Goal: Information Seeking & Learning: Check status

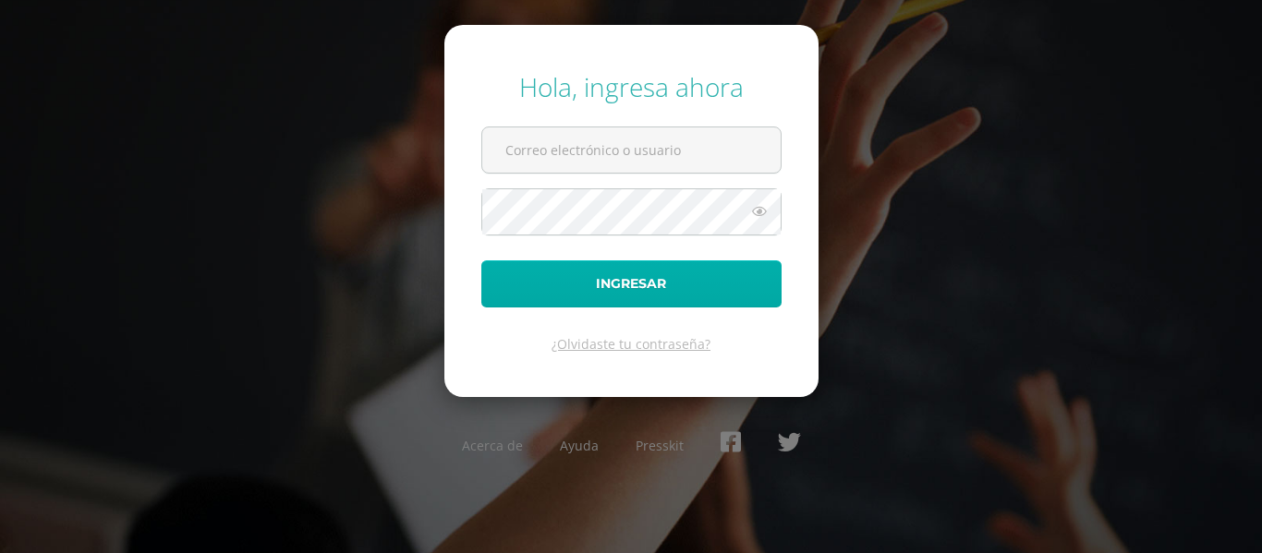
type input "[PERSON_NAME][DOMAIN_NAME][EMAIL_ADDRESS][DOMAIN_NAME]"
click at [525, 279] on button "Ingresar" at bounding box center [631, 283] width 300 height 47
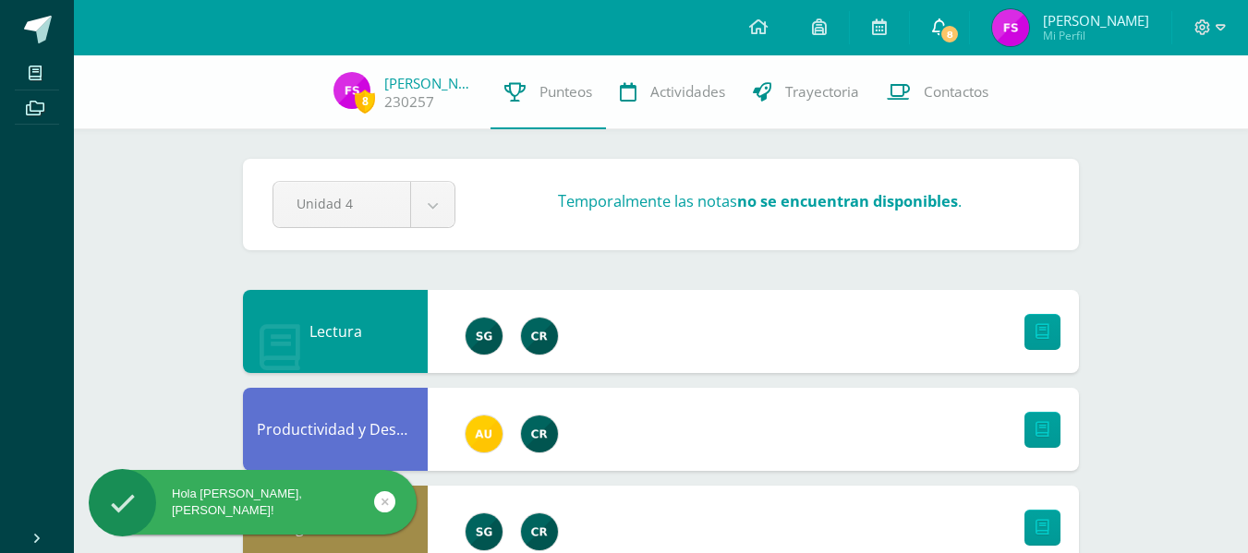
click at [942, 29] on icon at bounding box center [939, 26] width 15 height 17
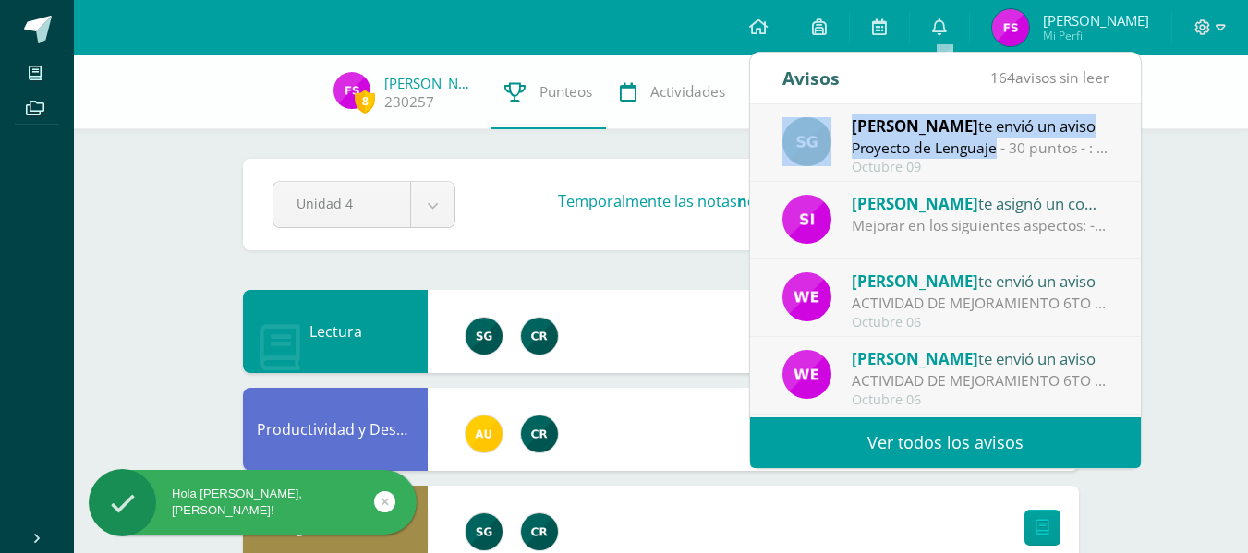
drag, startPoint x: 902, startPoint y: 177, endPoint x: 934, endPoint y: 152, distance: 40.1
click at [934, 152] on div "[PERSON_NAME] te envió un aviso Proyecto de Lenguaje - 30 puntos - : ¡Buenas ta…" at bounding box center [945, 143] width 391 height 78
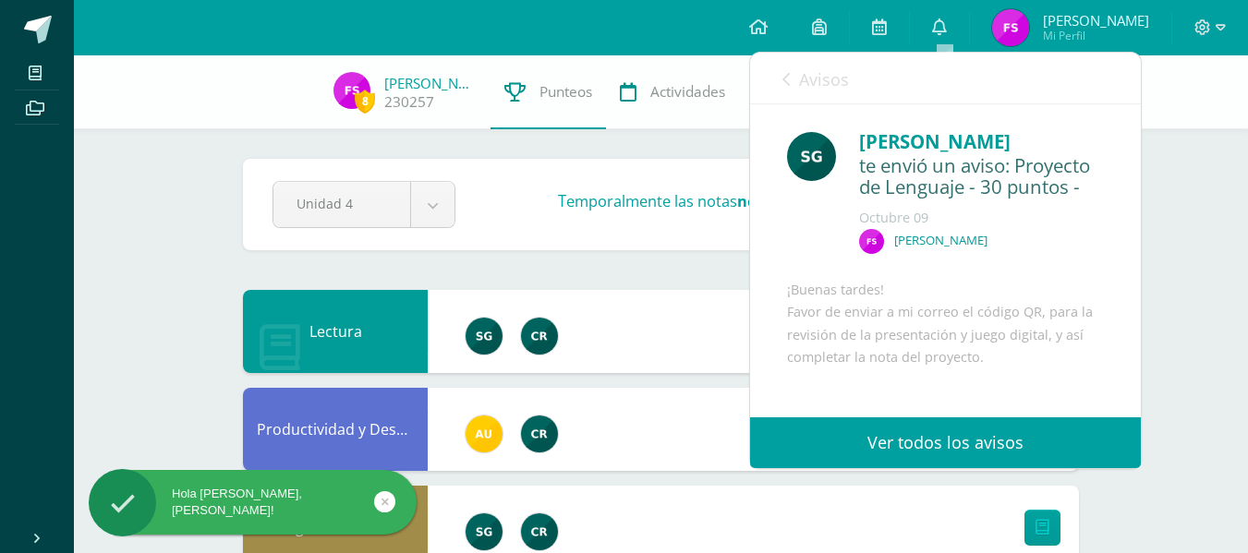
click at [934, 152] on div "[PERSON_NAME] te envió un aviso Proyecto de Lenguaje - 30 puntos - : ¡Buenas ta…" at bounding box center [749, 260] width 781 height 313
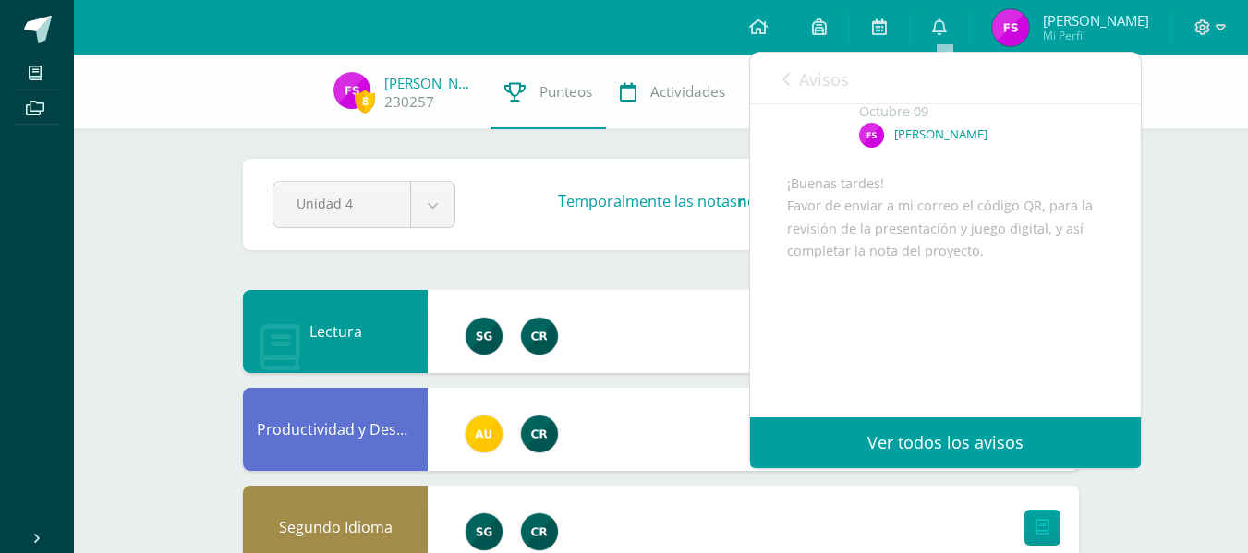
scroll to position [125, 0]
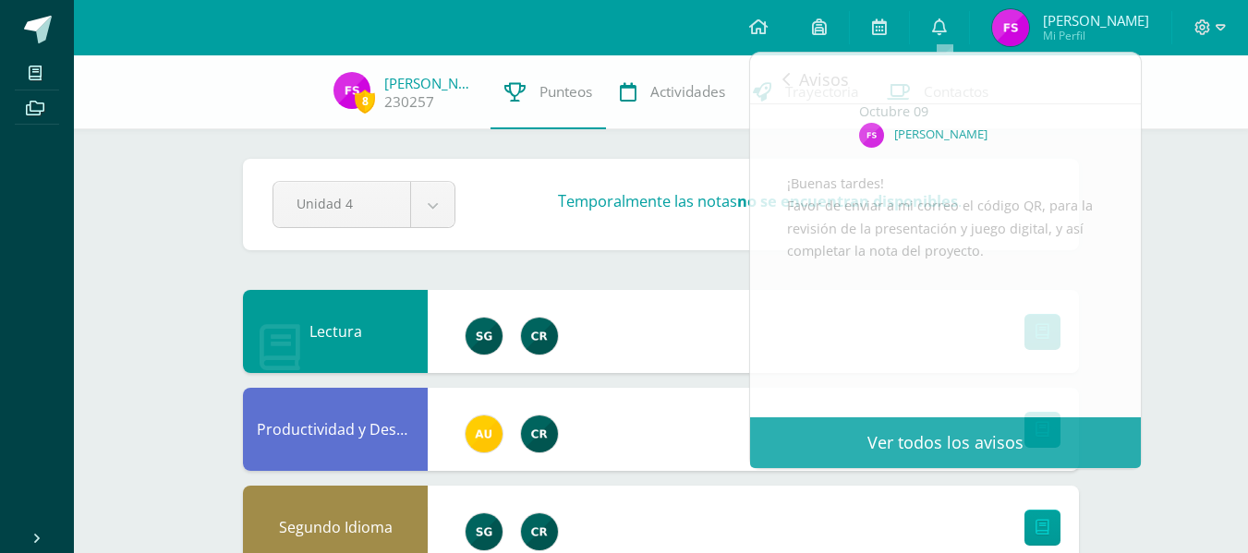
click at [493, 208] on div "Temporalmente las notas no se encuentran disponibles ." at bounding box center [760, 205] width 594 height 28
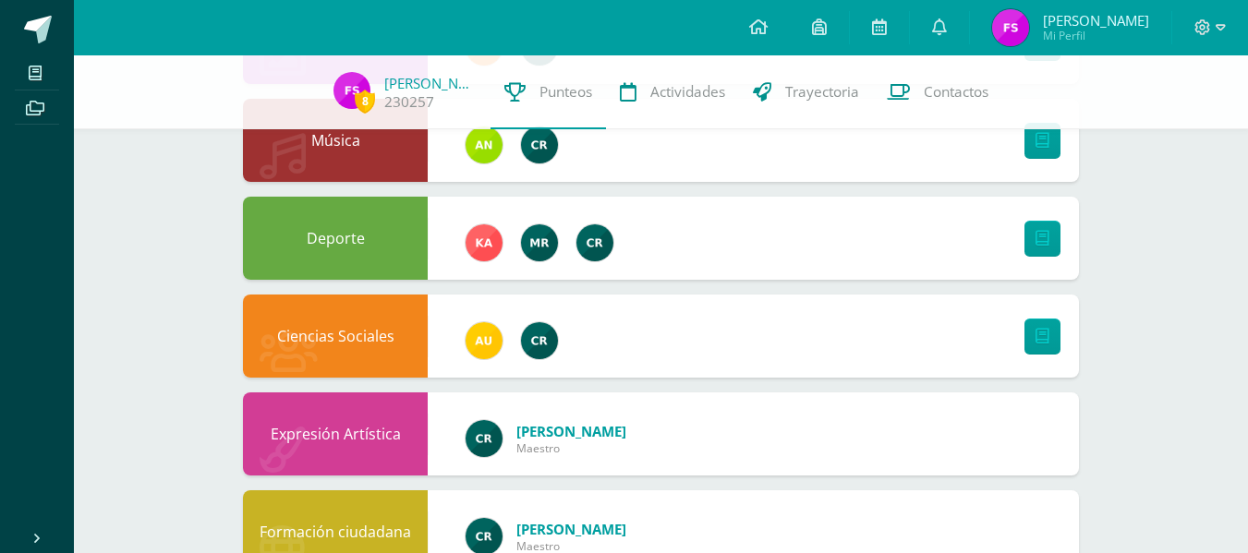
scroll to position [1325, 0]
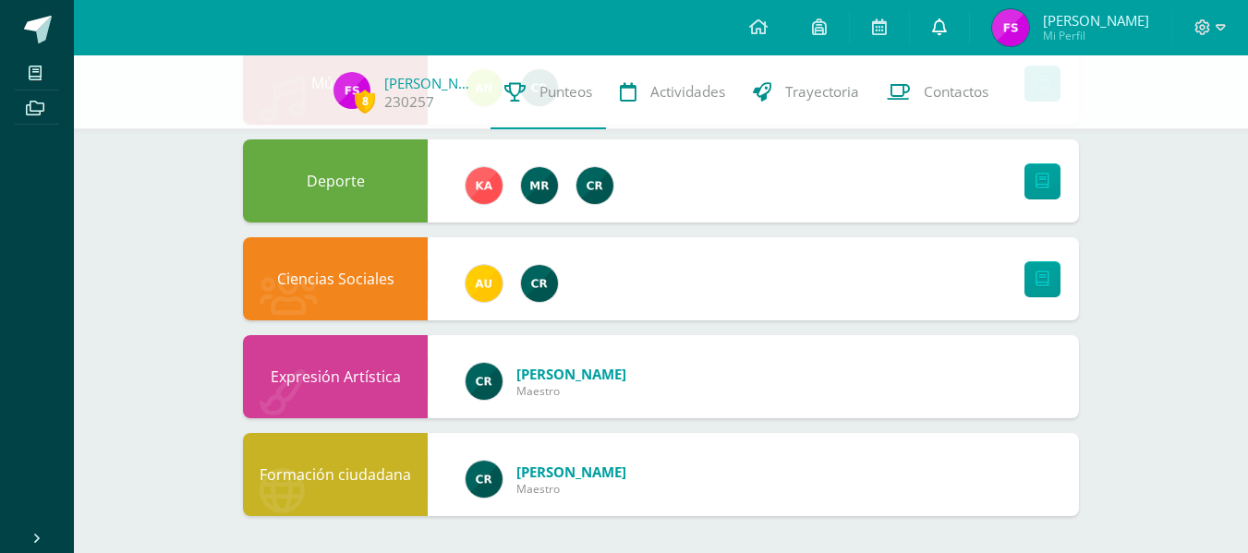
click at [942, 24] on icon at bounding box center [939, 26] width 15 height 17
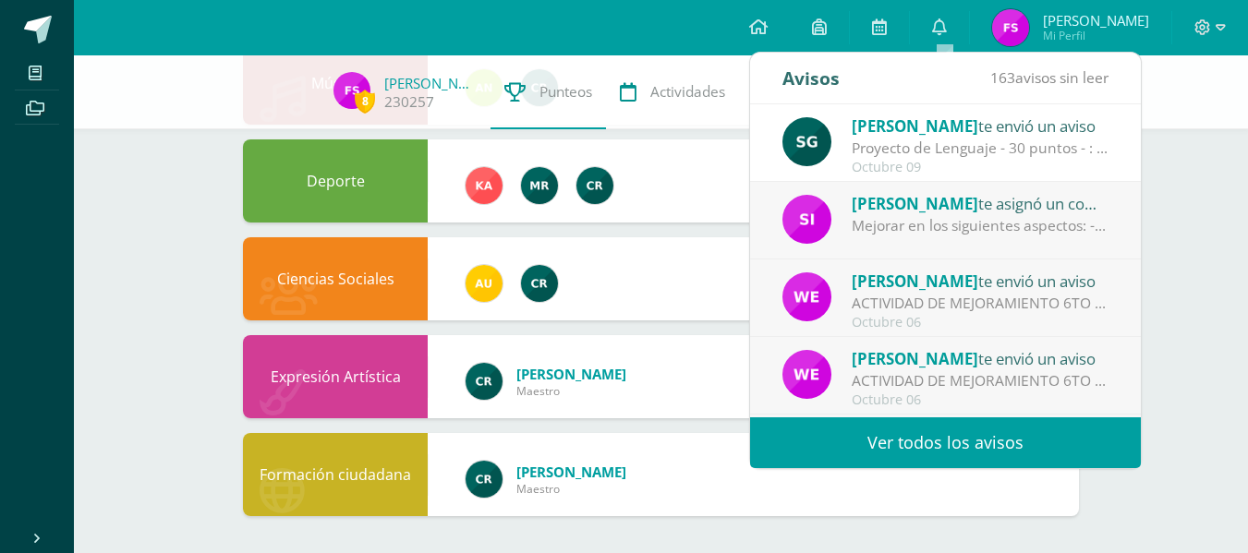
click at [960, 228] on div "Mejorar en los siguientes aspectos: - Orden y limpieza de actividades. - Seguim…" at bounding box center [979, 225] width 257 height 21
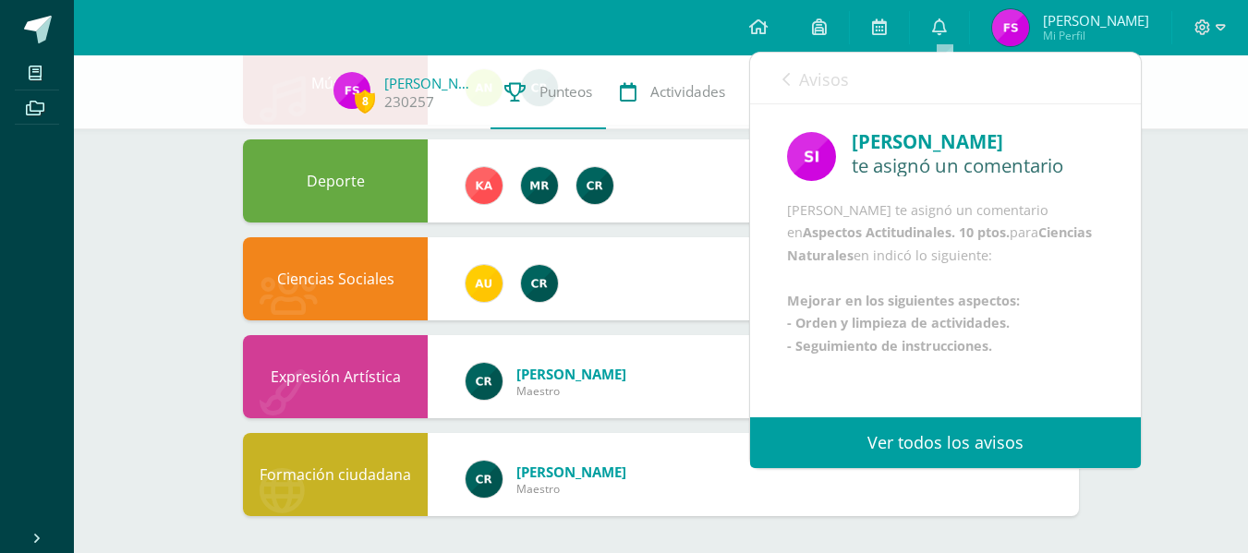
scroll to position [0, 0]
click at [779, 62] on div "Avisos 162 avisos sin leer Avisos" at bounding box center [945, 79] width 391 height 52
click at [799, 72] on span "Avisos" at bounding box center [824, 79] width 50 height 22
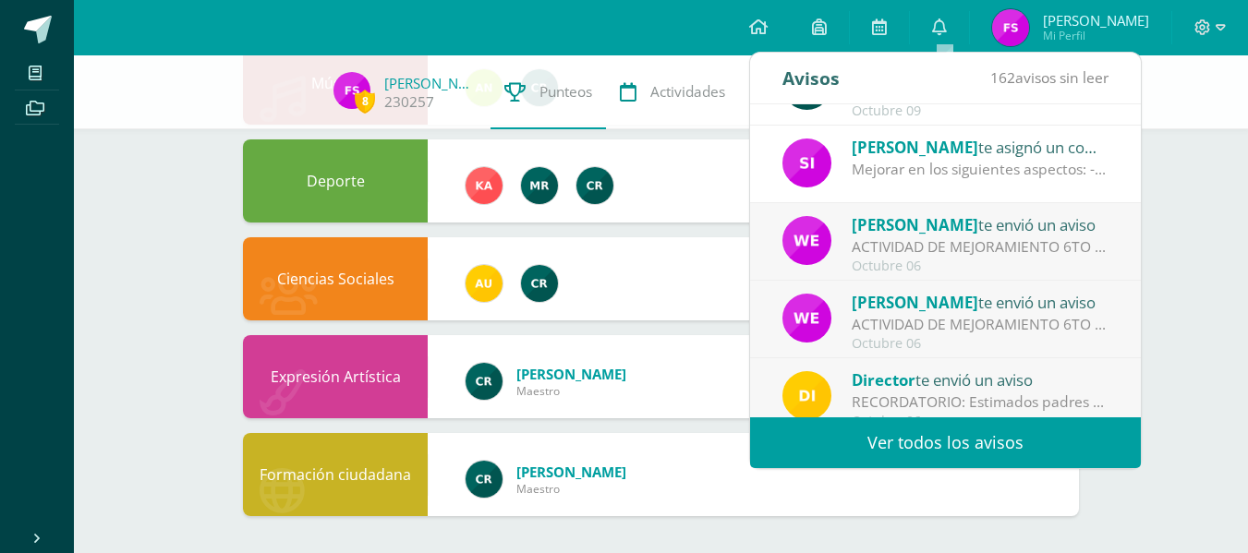
scroll to position [59, 0]
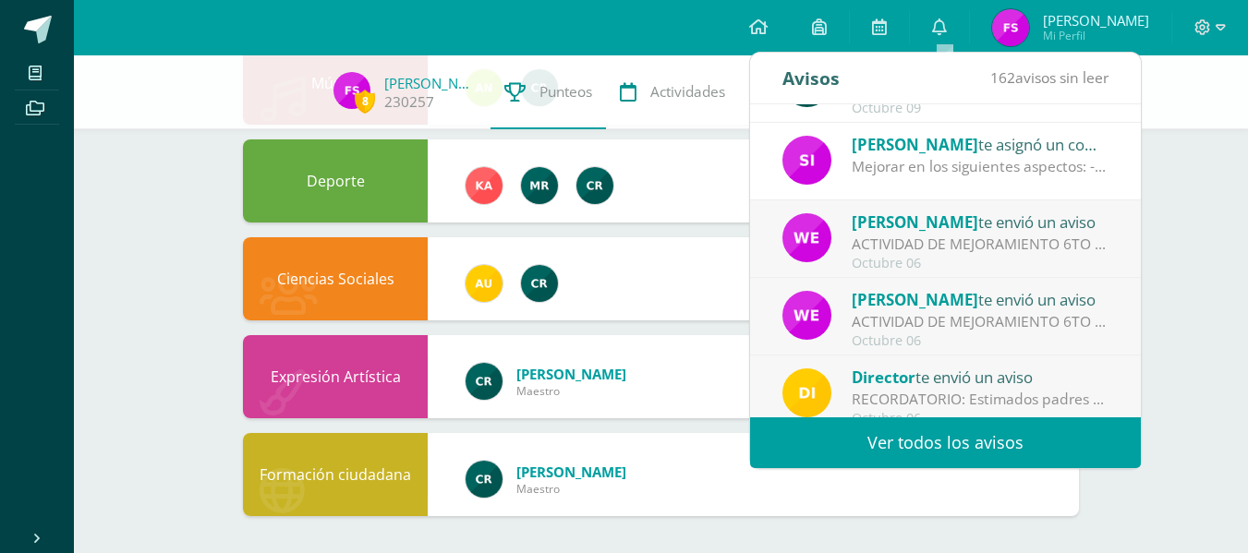
click at [1011, 230] on div "[PERSON_NAME] te envió un aviso" at bounding box center [979, 222] width 257 height 24
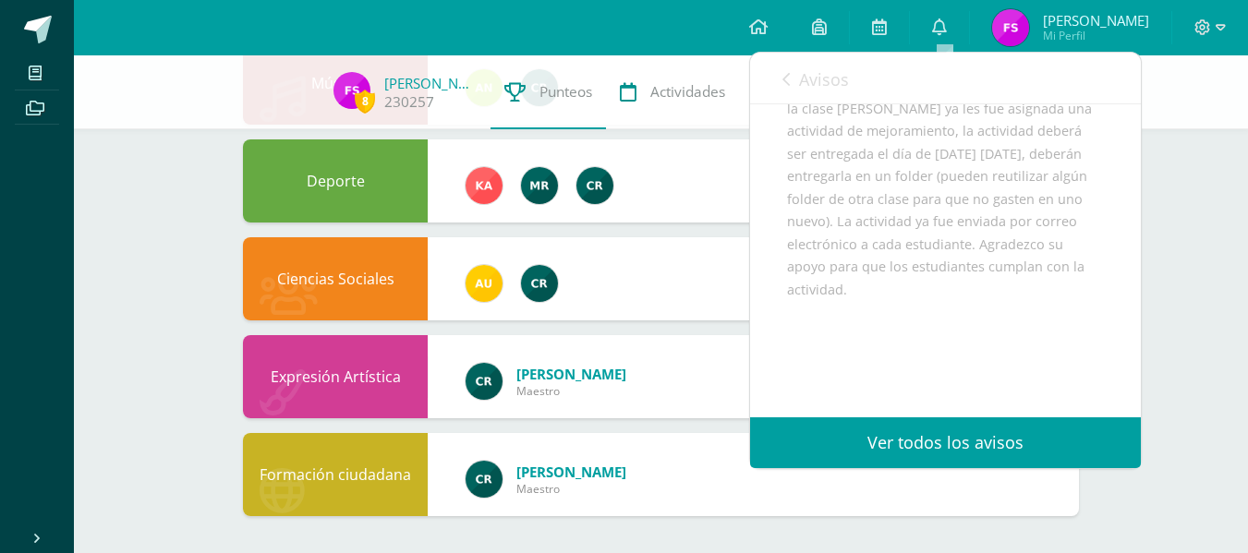
scroll to position [368, 0]
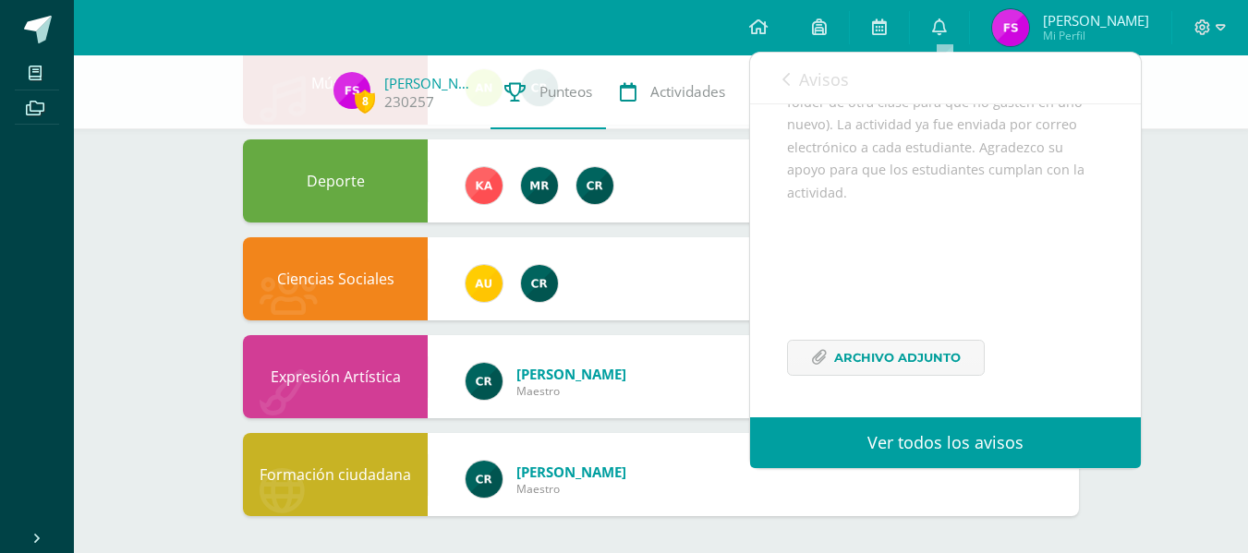
click at [811, 70] on span "Avisos" at bounding box center [824, 79] width 50 height 22
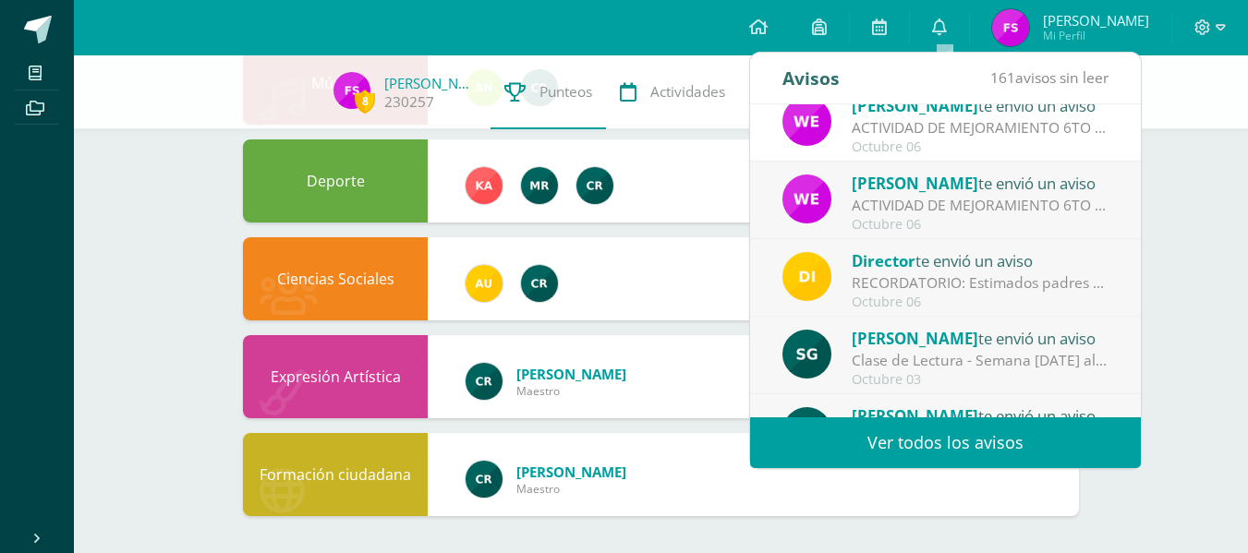
scroll to position [308, 0]
